Goal: Task Accomplishment & Management: Manage account settings

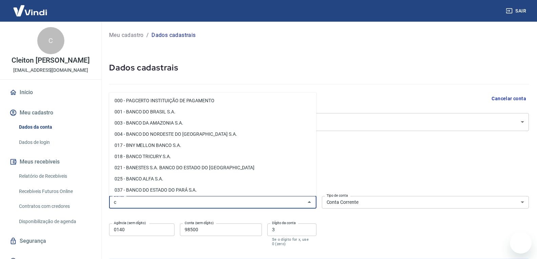
select select "1"
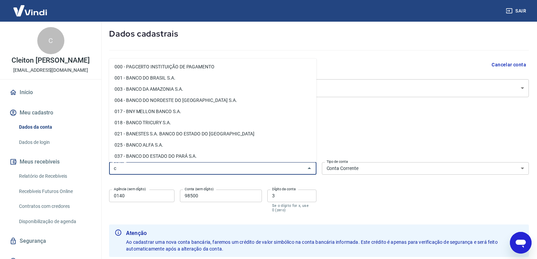
scroll to position [10, 0]
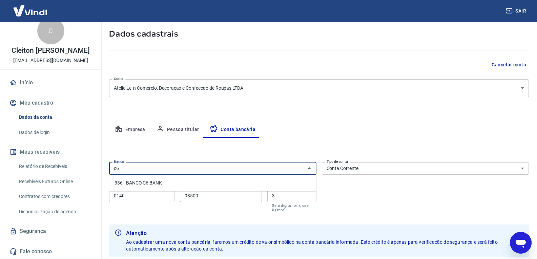
click at [187, 183] on li "336 - BANCO C6 BANK" at bounding box center [212, 183] width 207 height 11
type input "336 - BANCO C6 BANK"
click at [144, 196] on input "0140" at bounding box center [141, 196] width 65 height 13
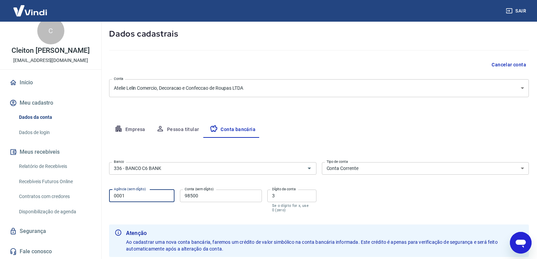
type input "0001"
click at [206, 198] on input "98500" at bounding box center [221, 196] width 82 height 13
type input "9"
type input "39474001"
click at [289, 195] on input "3" at bounding box center [291, 196] width 49 height 13
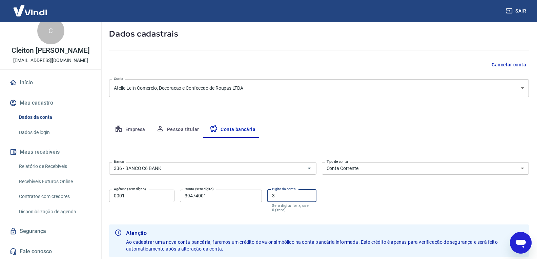
click at [289, 195] on input "3" at bounding box center [291, 196] width 49 height 13
type input "7"
click at [384, 206] on div "Banco 336 - BANCO C6 BANK Banco Tipo de conta Conta Corrente Conta Poupança Tip…" at bounding box center [319, 187] width 420 height 54
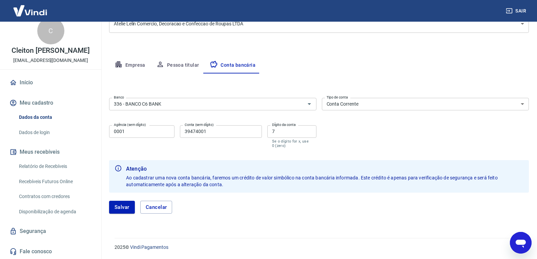
click at [124, 206] on button "Salvar" at bounding box center [122, 207] width 26 height 13
click at [124, 209] on div "[PERSON_NAME]" at bounding box center [319, 207] width 420 height 13
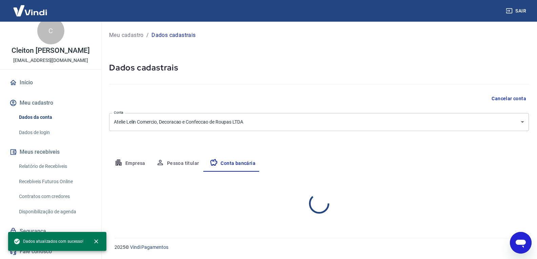
scroll to position [0, 0]
select select "1"
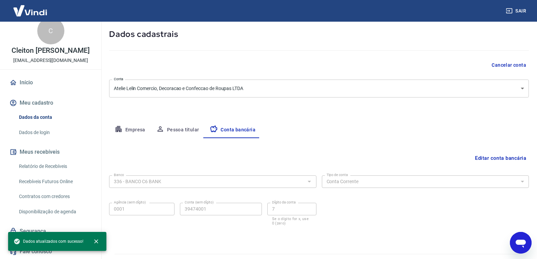
scroll to position [49, 0]
